Goal: Find specific page/section: Find specific page/section

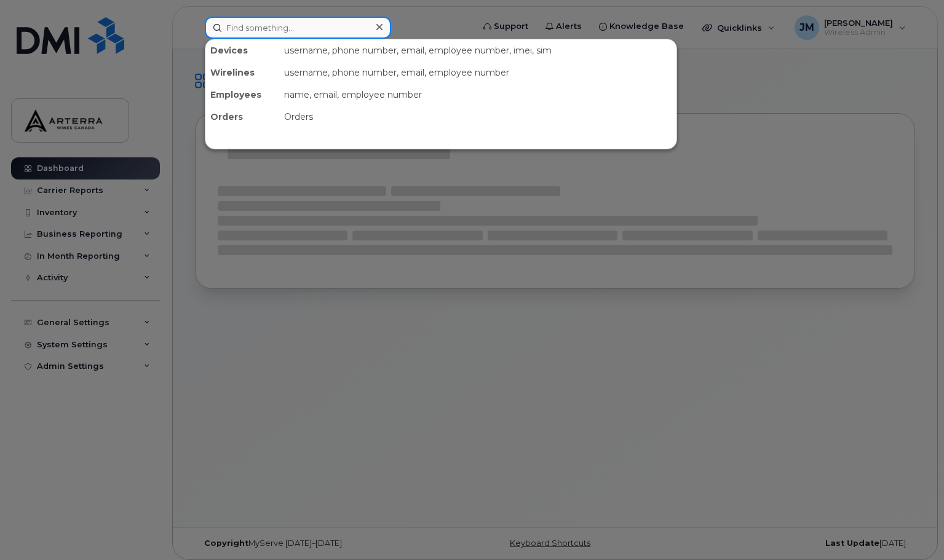
click at [316, 34] on input at bounding box center [298, 28] width 186 height 22
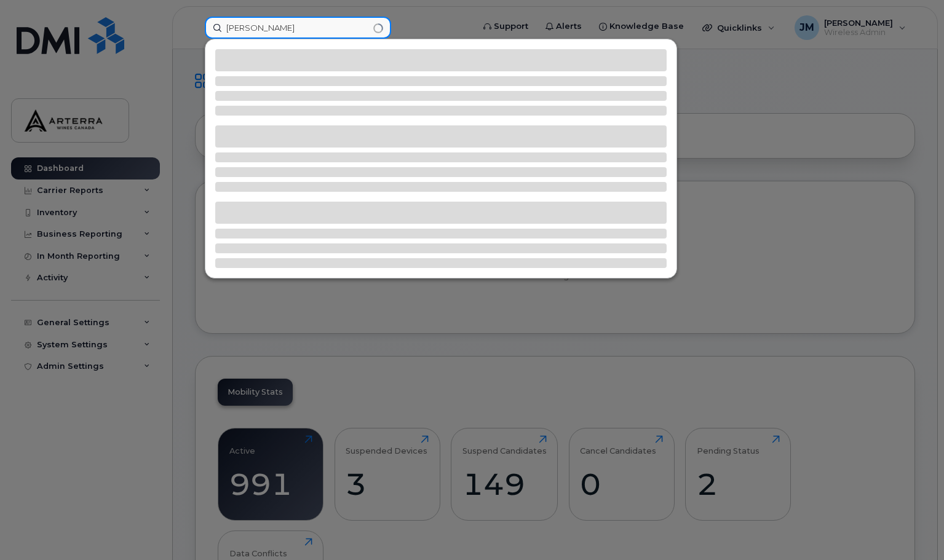
type input "joey"
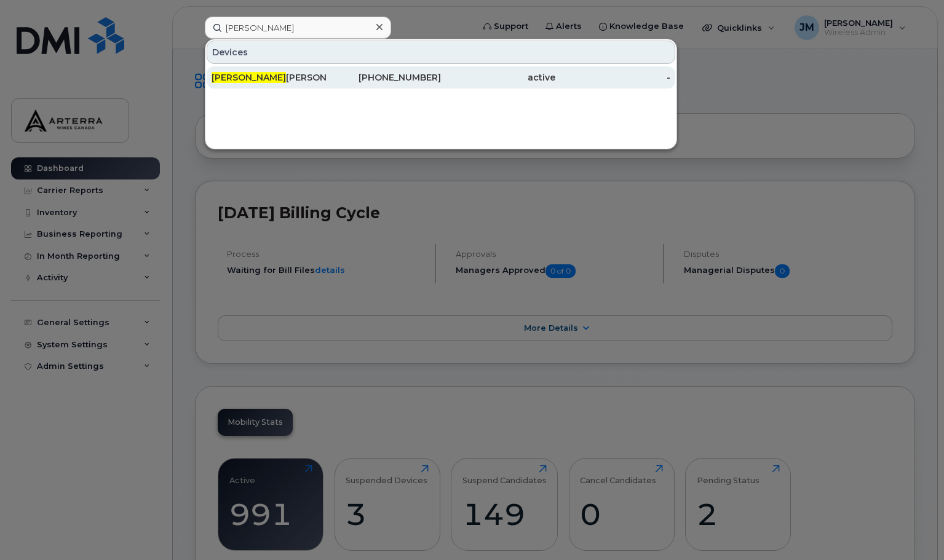
click at [247, 72] on div "Joey Huang" at bounding box center [269, 77] width 114 height 12
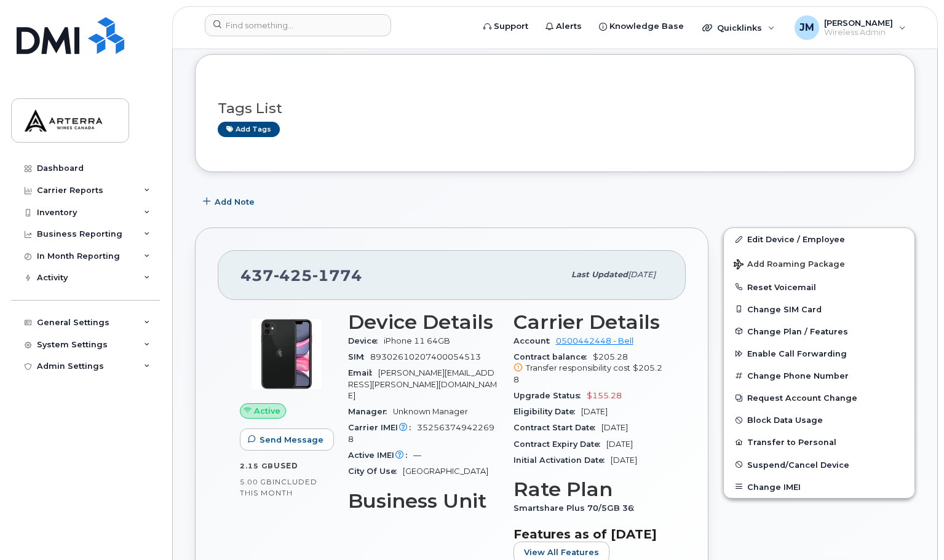
scroll to position [61, 0]
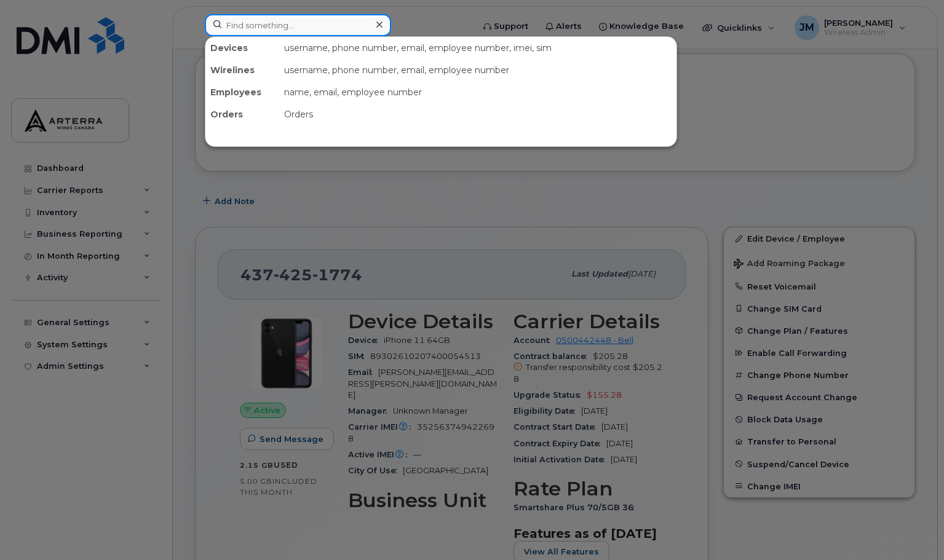
click at [330, 26] on input at bounding box center [298, 25] width 186 height 22
click at [290, 24] on input at bounding box center [298, 25] width 186 height 22
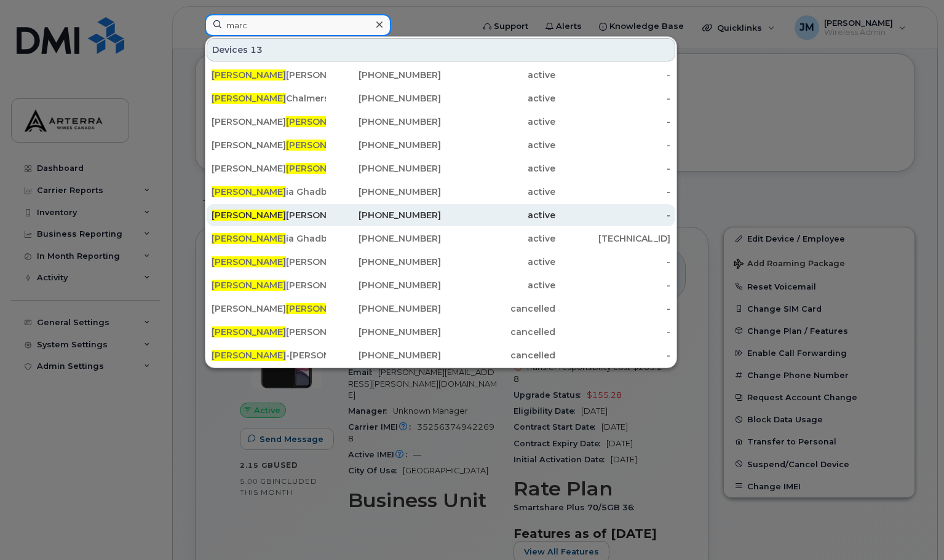
type input "marc"
click at [248, 215] on div "Marc elyne Craft" at bounding box center [269, 215] width 114 height 12
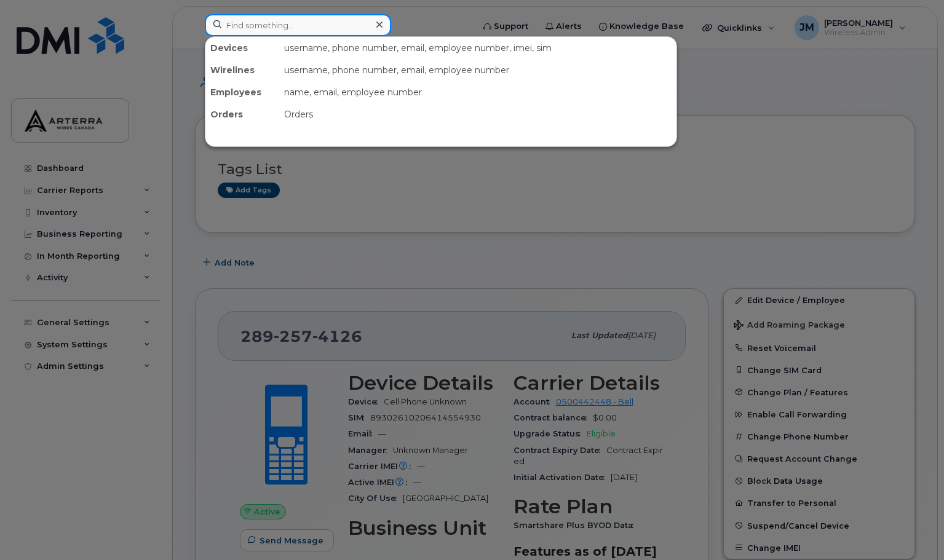
click at [328, 28] on input at bounding box center [298, 25] width 186 height 22
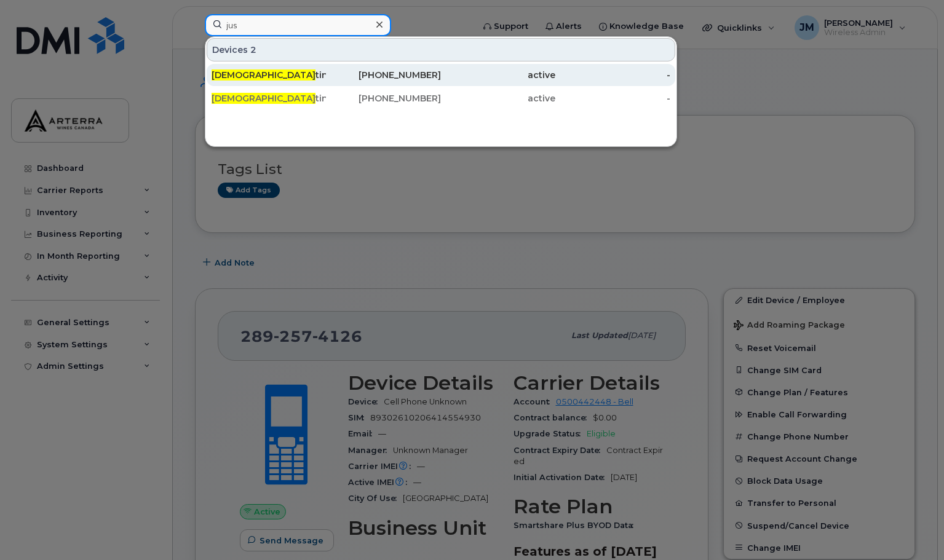
type input "jus"
click at [223, 76] on span "Jus" at bounding box center [264, 74] width 104 height 11
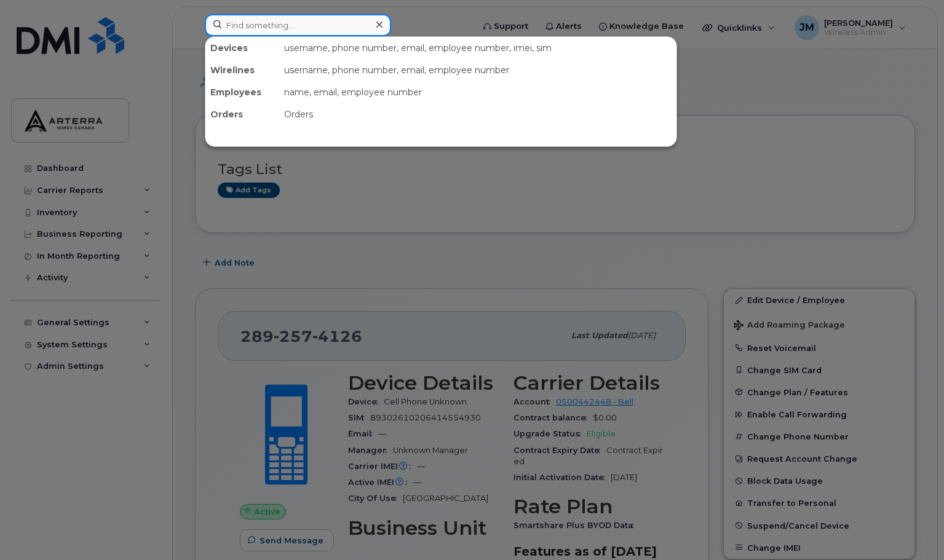
click at [363, 25] on input at bounding box center [298, 25] width 186 height 22
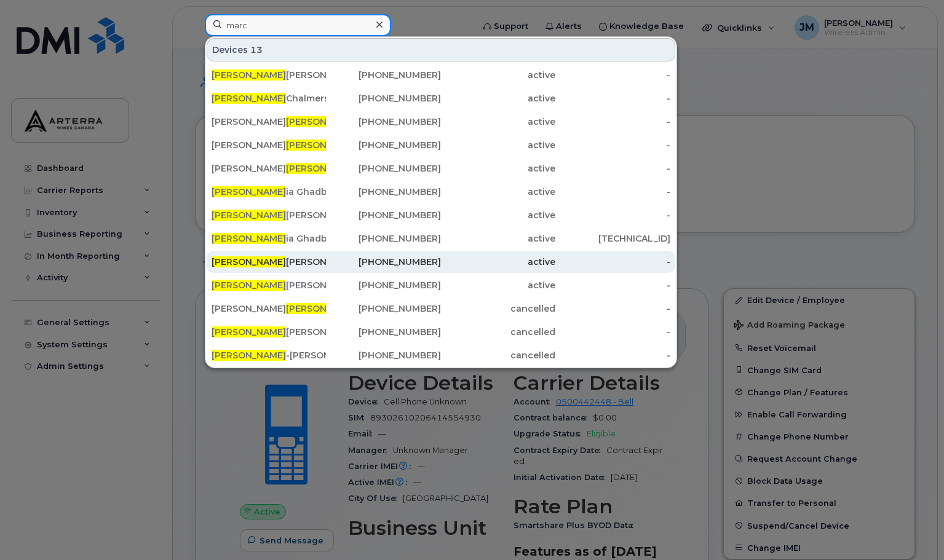
type input "marc"
click at [230, 263] on span "Marc" at bounding box center [249, 261] width 74 height 11
click at [247, 258] on div "[PERSON_NAME]" at bounding box center [269, 262] width 114 height 12
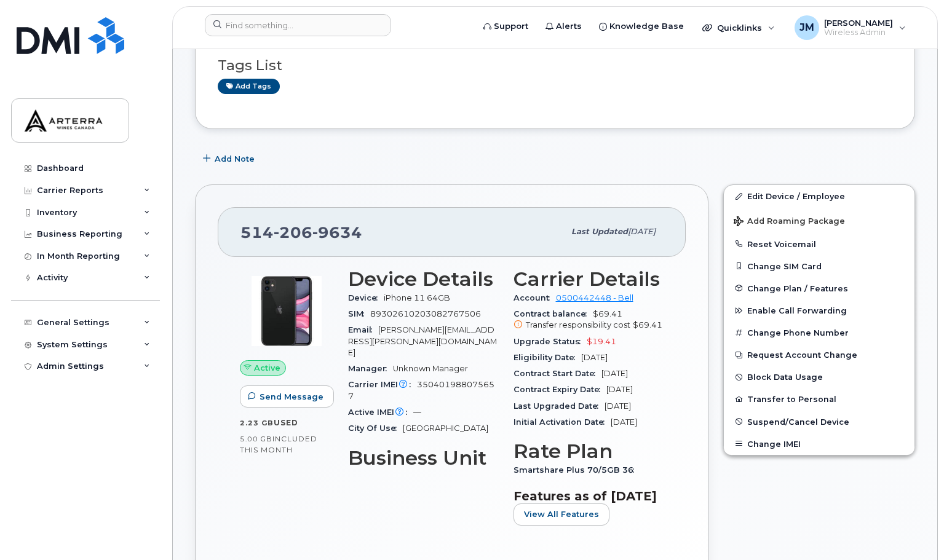
scroll to position [123, 0]
